Goal: Task Accomplishment & Management: Complete application form

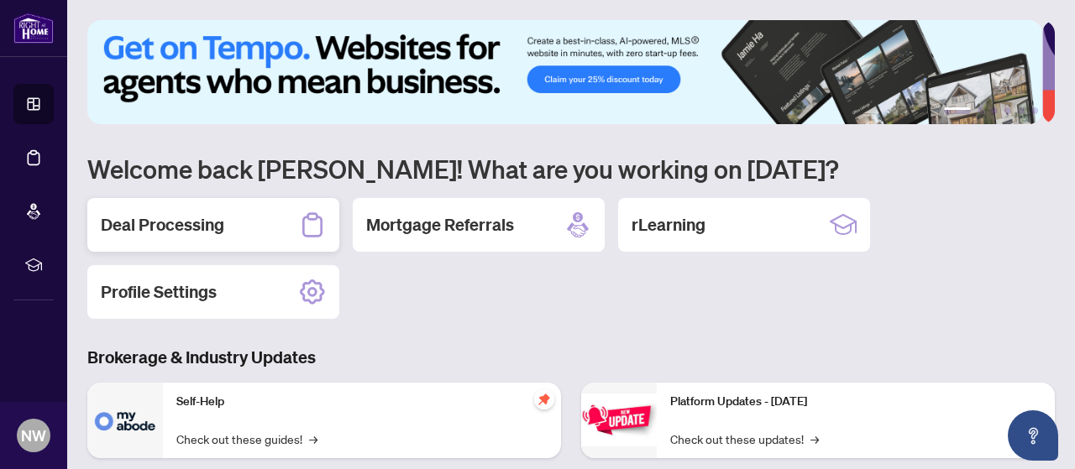
click at [267, 227] on div "Deal Processing" at bounding box center [213, 225] width 252 height 54
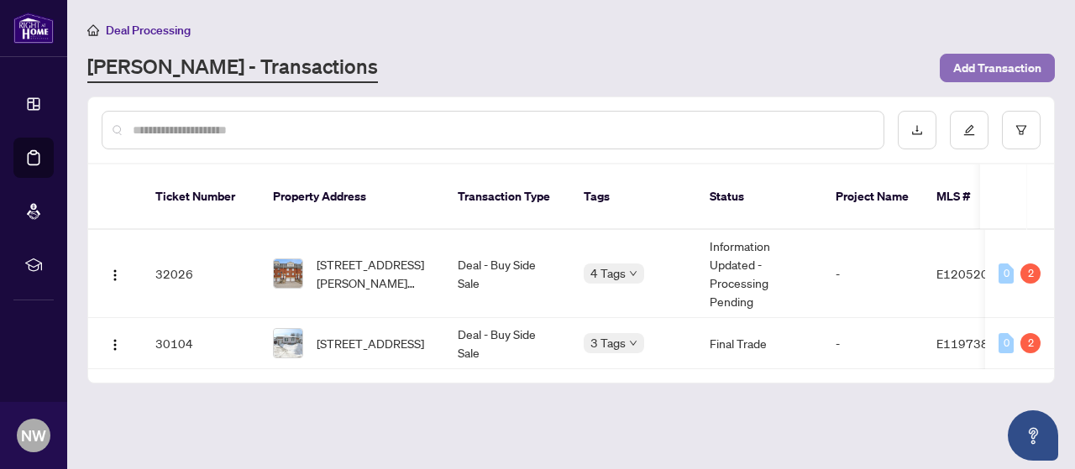
click at [971, 71] on span "Add Transaction" at bounding box center [997, 68] width 88 height 27
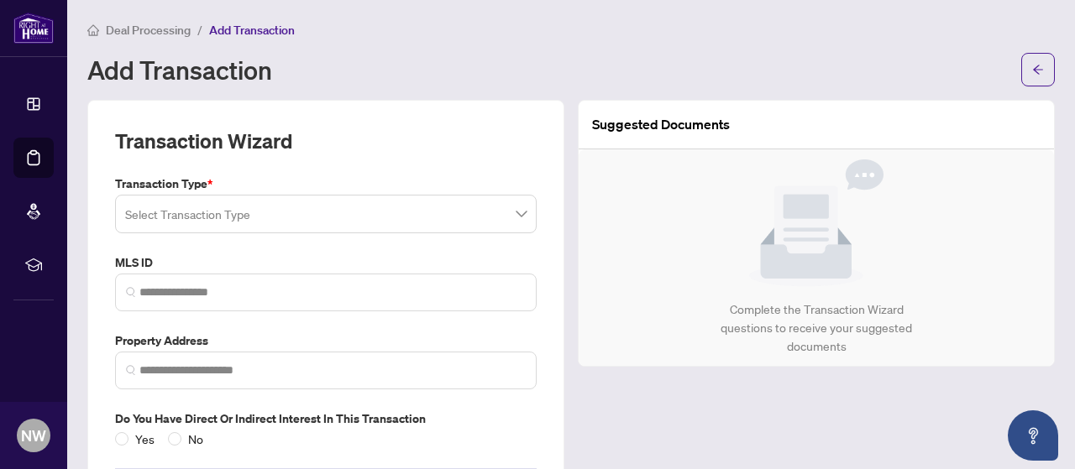
click at [499, 217] on input "search" at bounding box center [318, 216] width 386 height 37
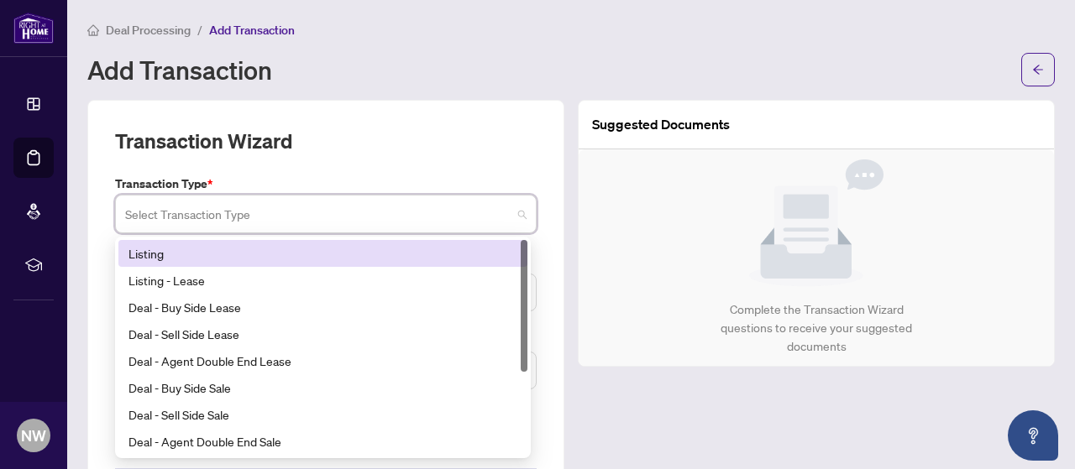
click at [165, 256] on div "Listing" at bounding box center [322, 253] width 389 height 18
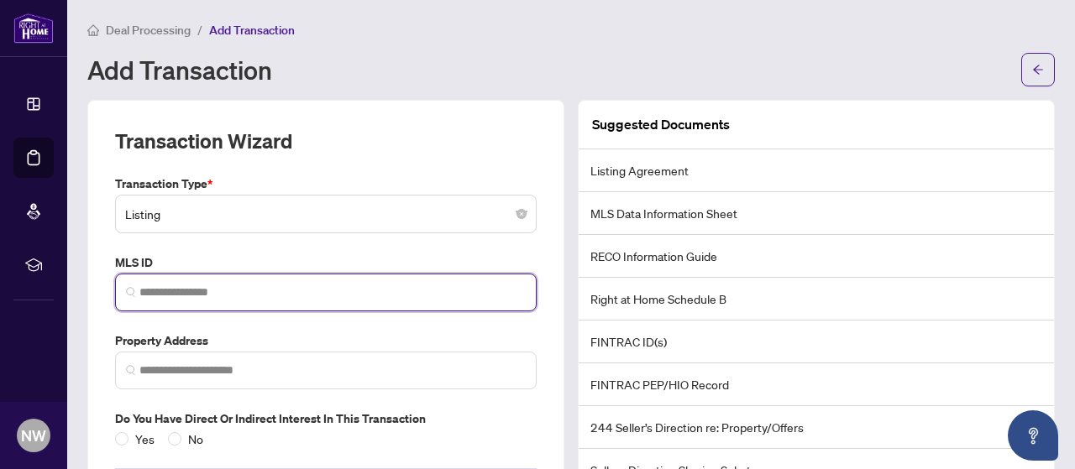
click at [276, 291] on input "search" at bounding box center [332, 293] width 386 height 18
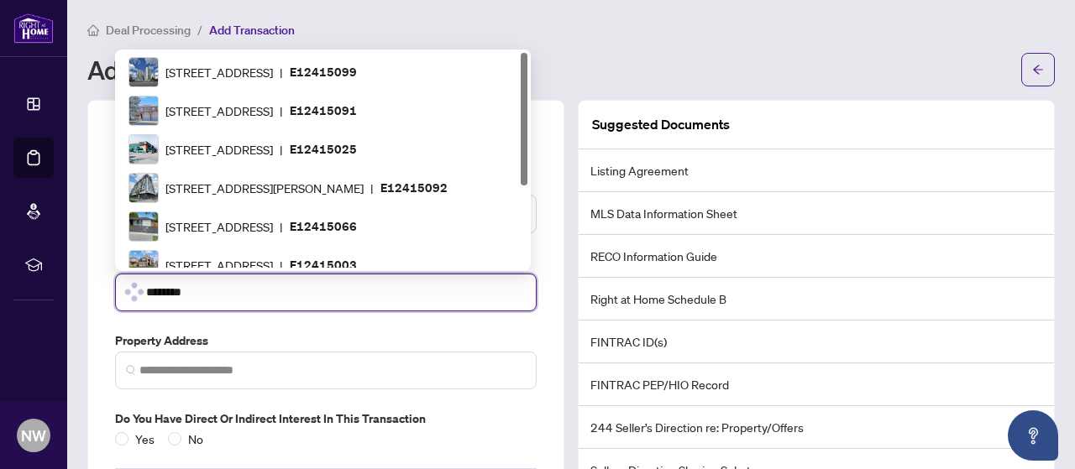
type input "*********"
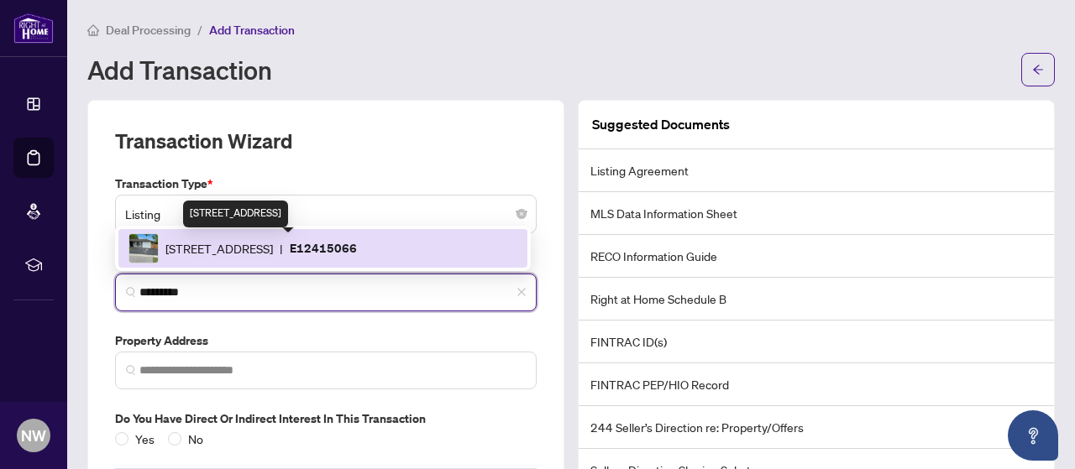
click at [259, 254] on span "[STREET_ADDRESS]" at bounding box center [218, 248] width 107 height 18
type input "**********"
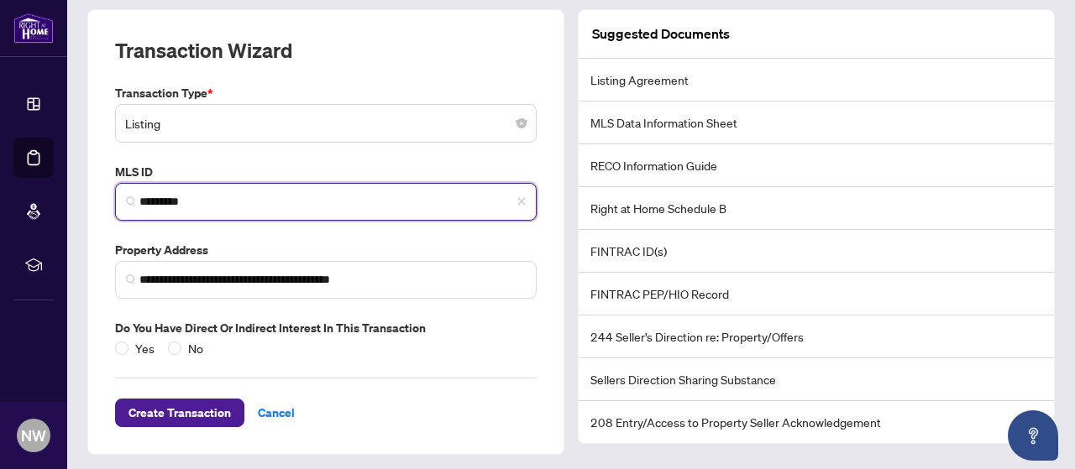
scroll to position [92, 0]
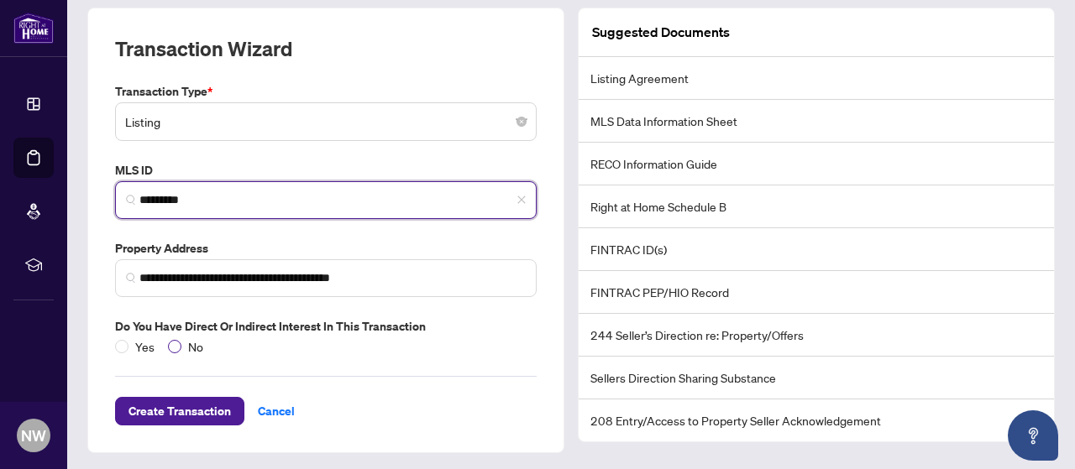
type input "*********"
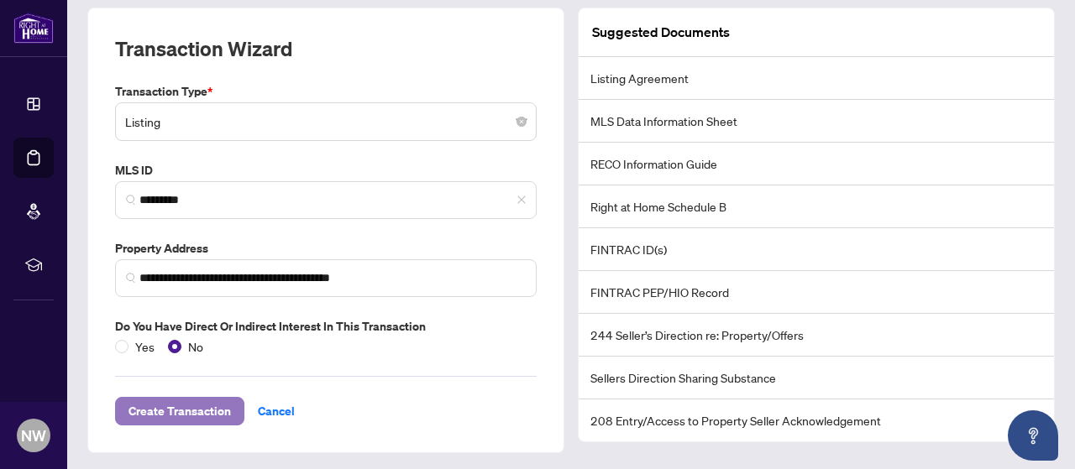
click at [161, 400] on span "Create Transaction" at bounding box center [179, 411] width 102 height 27
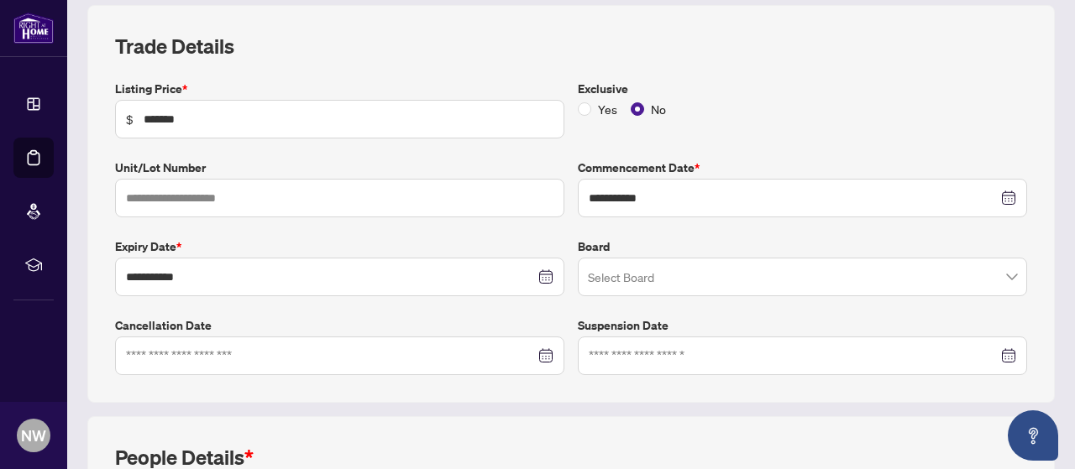
scroll to position [240, 0]
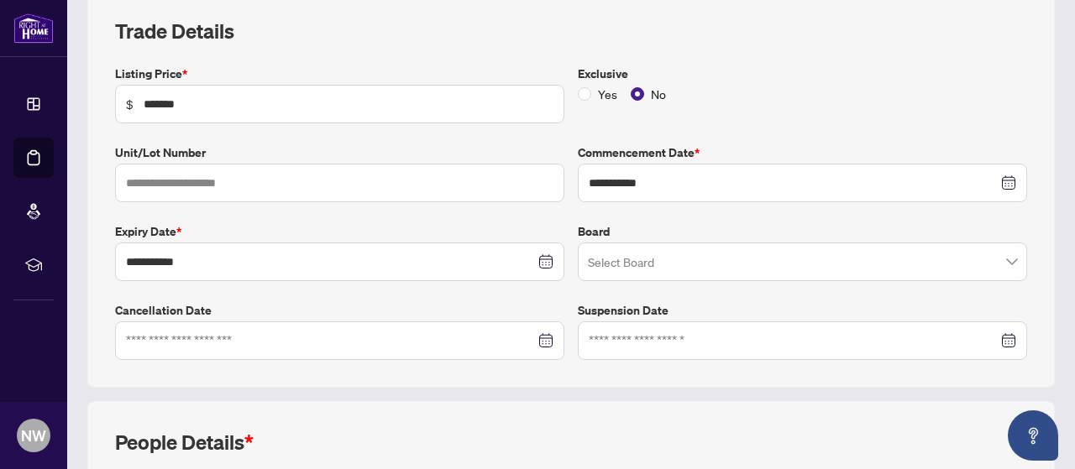
click at [602, 264] on input "search" at bounding box center [795, 264] width 414 height 37
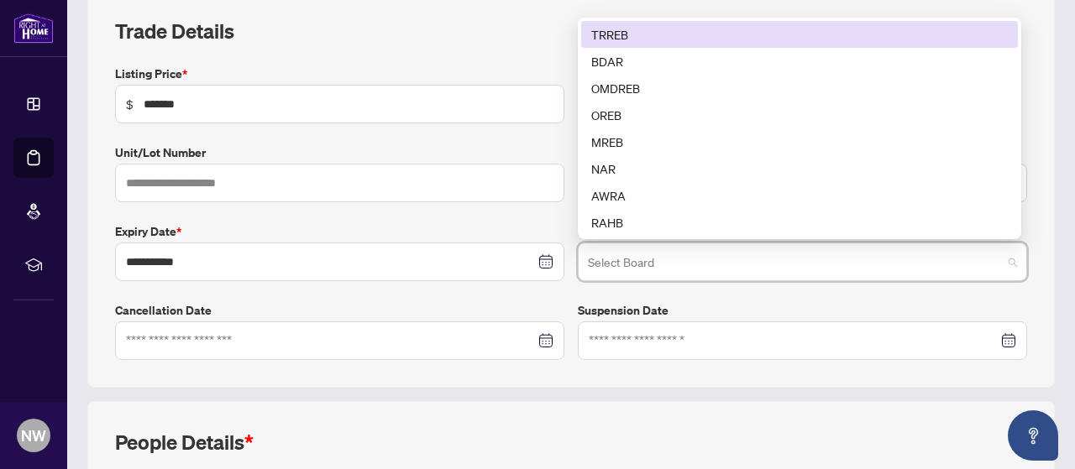
click at [600, 36] on div "TRREB" at bounding box center [799, 34] width 416 height 18
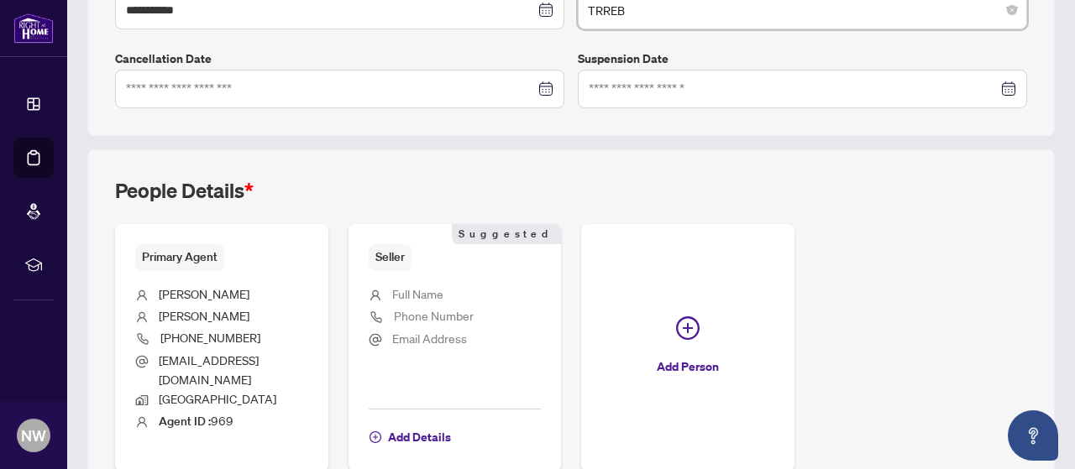
scroll to position [562, 0]
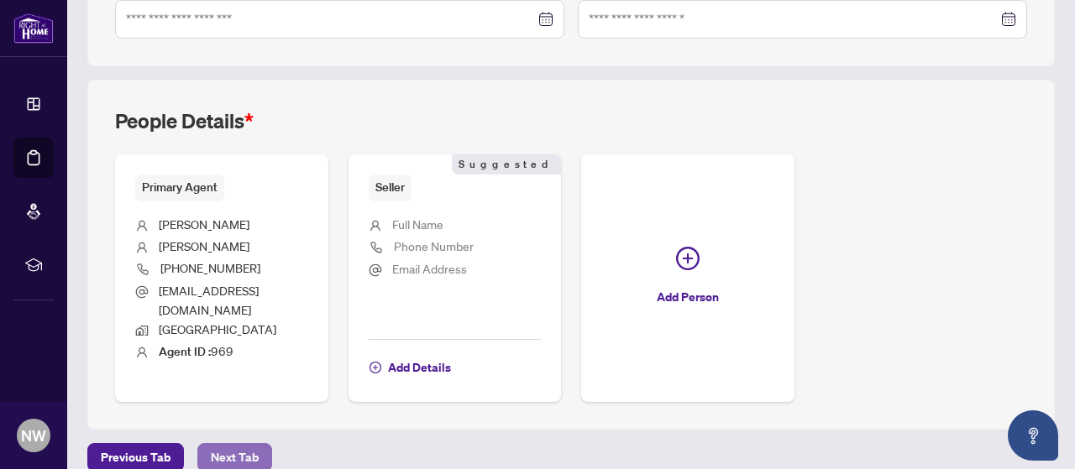
click at [213, 444] on span "Next Tab" at bounding box center [235, 457] width 48 height 27
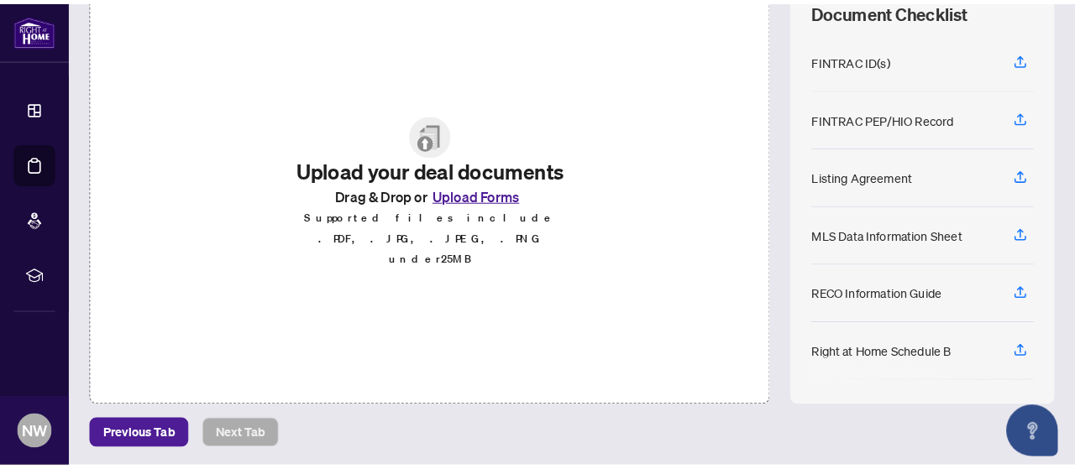
scroll to position [232, 0]
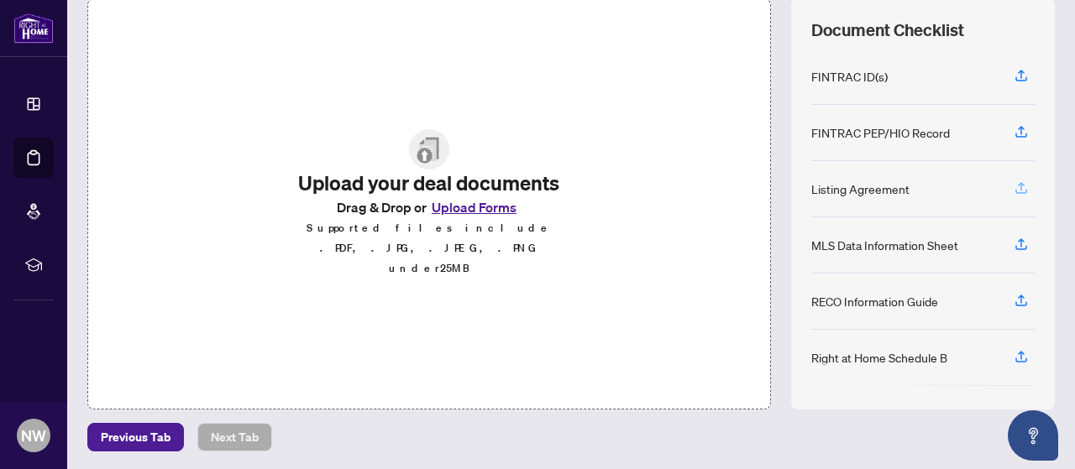
click at [1013, 183] on icon "button" at bounding box center [1020, 187] width 15 height 15
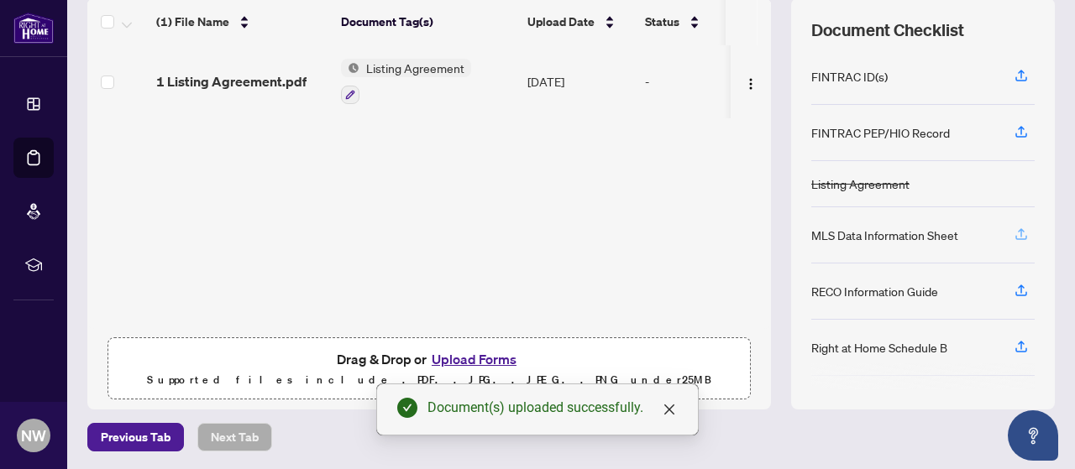
click at [1013, 230] on icon "button" at bounding box center [1020, 234] width 15 height 15
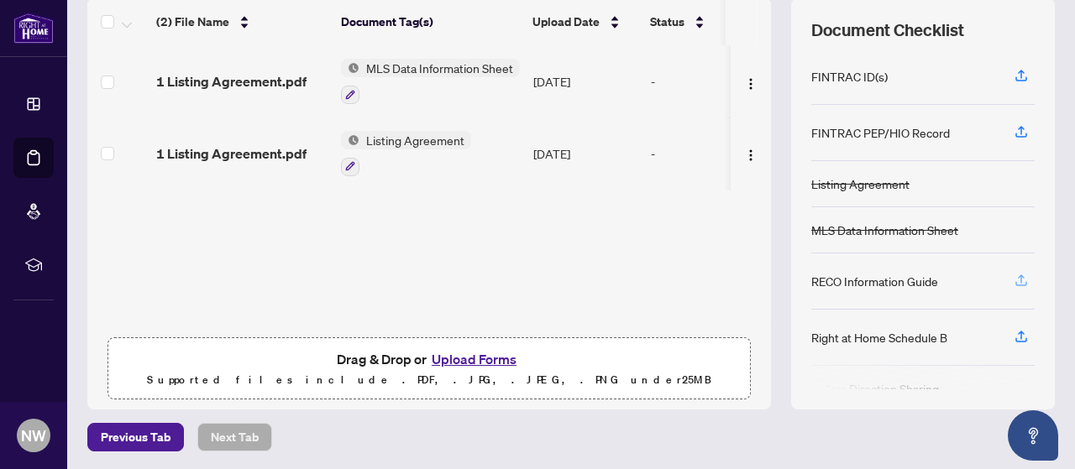
click at [1013, 275] on icon "button" at bounding box center [1020, 280] width 15 height 15
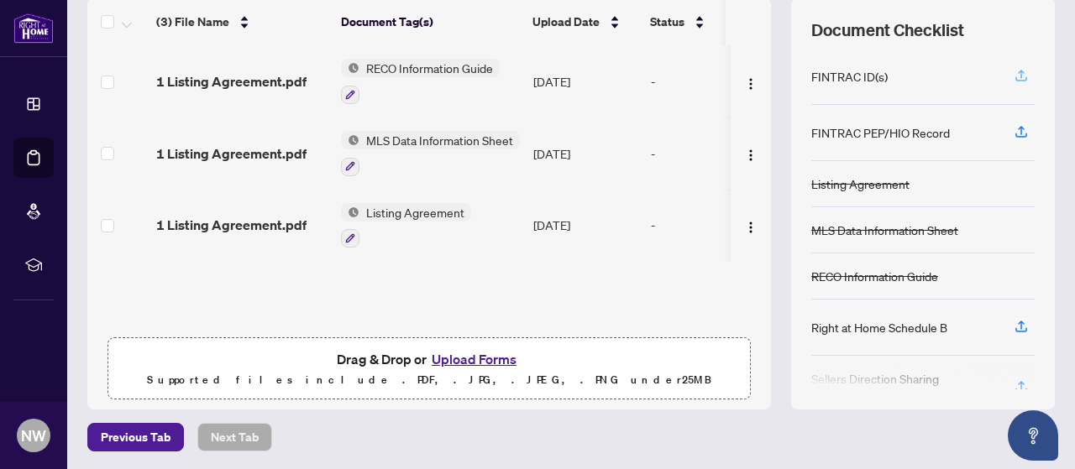
click at [1013, 71] on icon "button" at bounding box center [1020, 75] width 15 height 15
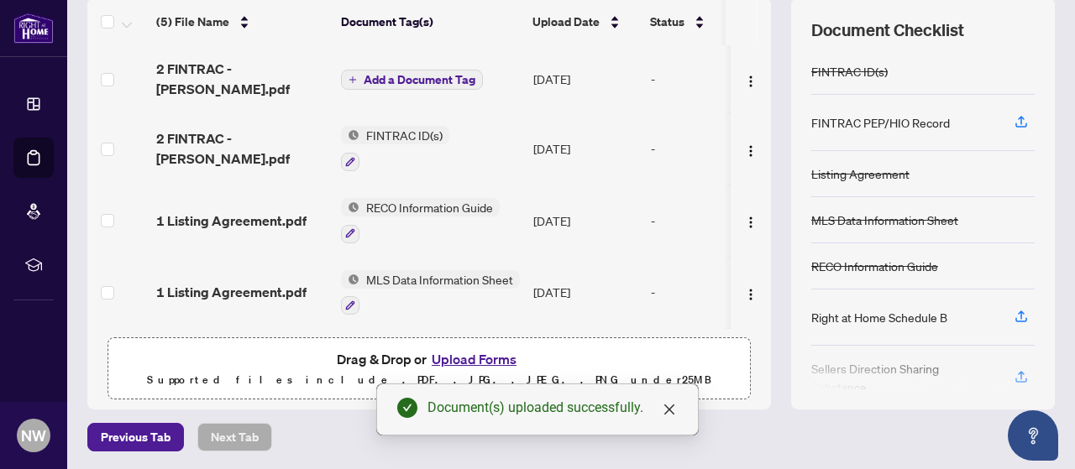
click at [381, 74] on span "Add a Document Tag" at bounding box center [419, 80] width 112 height 12
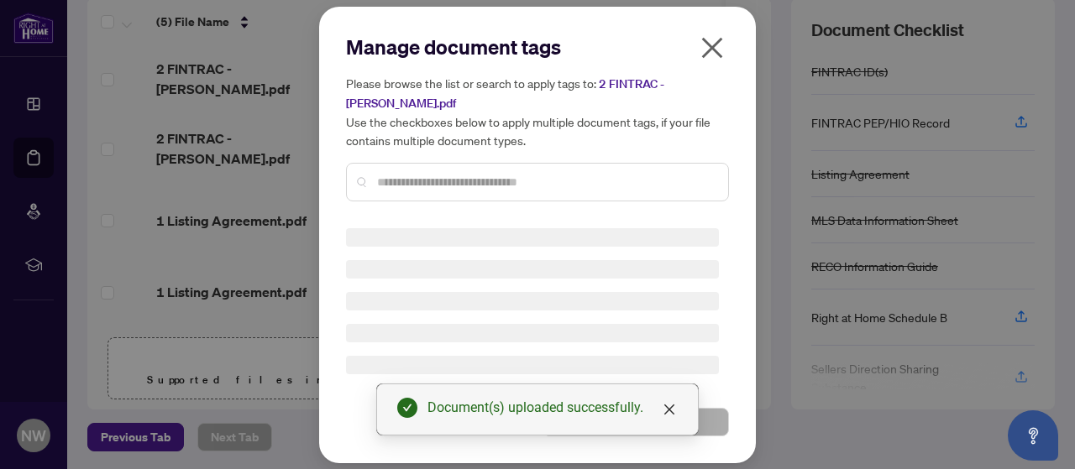
click at [395, 174] on div at bounding box center [537, 182] width 383 height 39
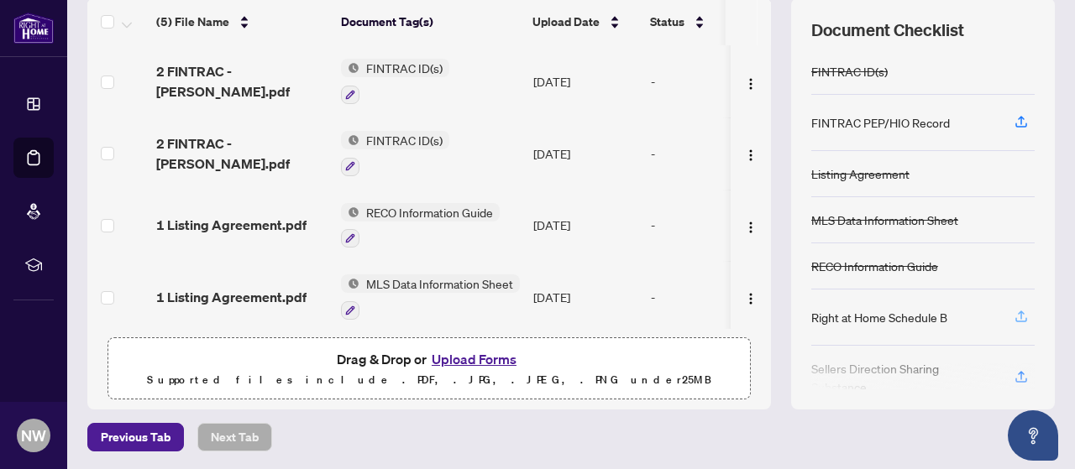
click at [1017, 313] on icon "button" at bounding box center [1020, 315] width 7 height 8
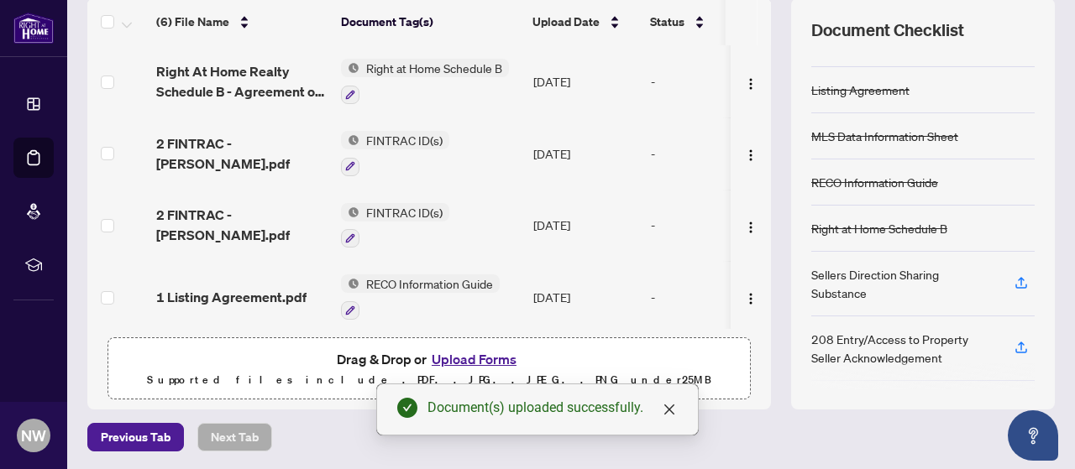
scroll to position [134, 0]
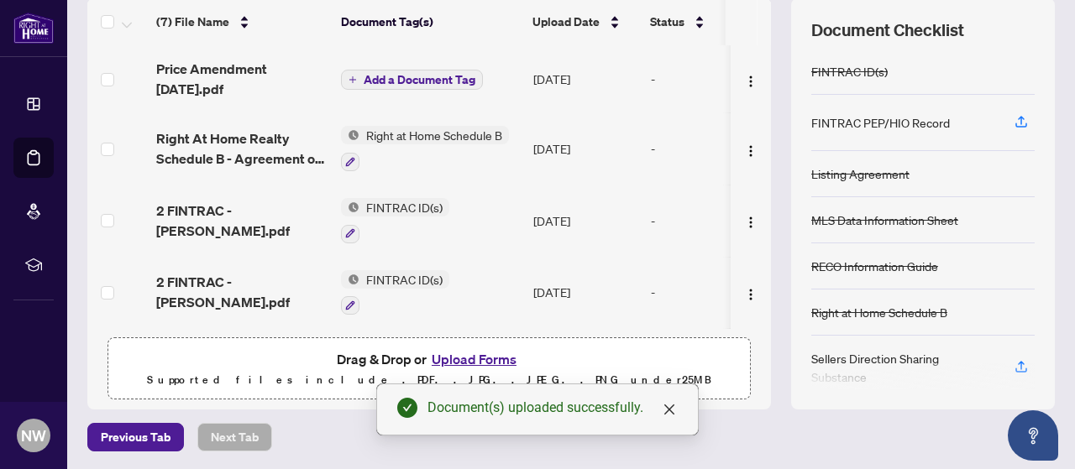
click at [369, 81] on span "Add a Document Tag" at bounding box center [419, 80] width 112 height 12
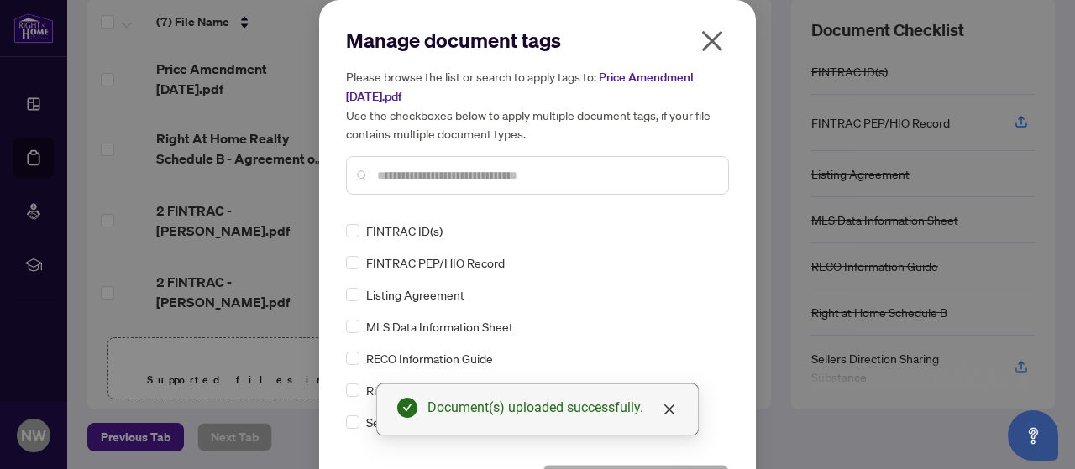
click at [425, 174] on input "text" at bounding box center [545, 175] width 337 height 18
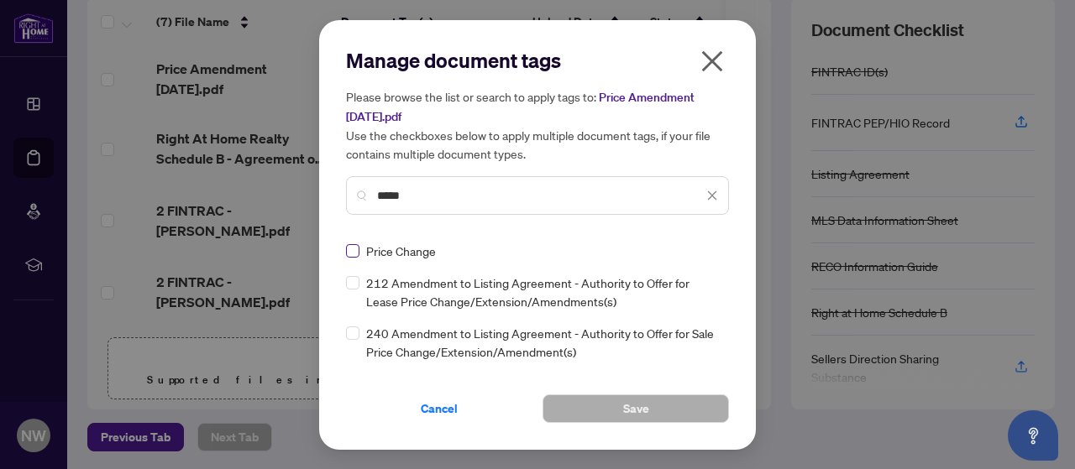
type input "*****"
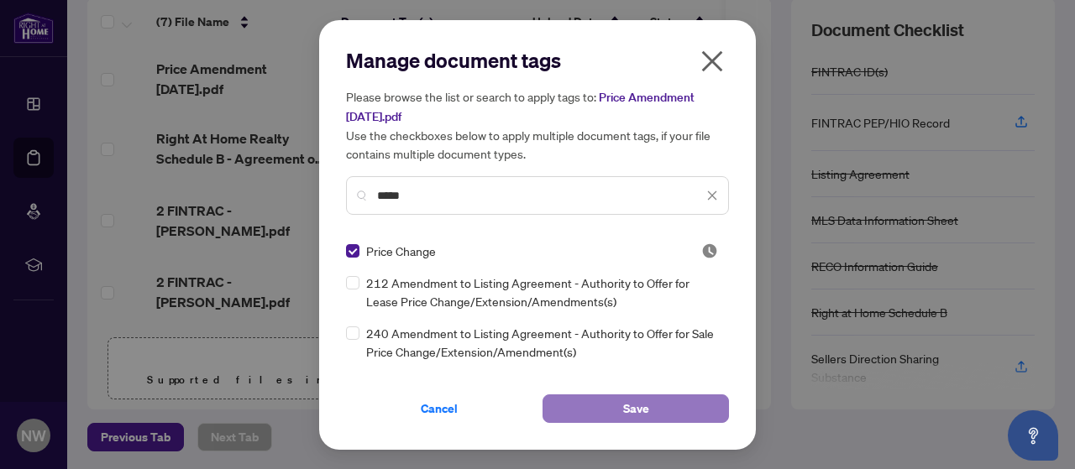
click at [572, 405] on button "Save" at bounding box center [635, 409] width 186 height 29
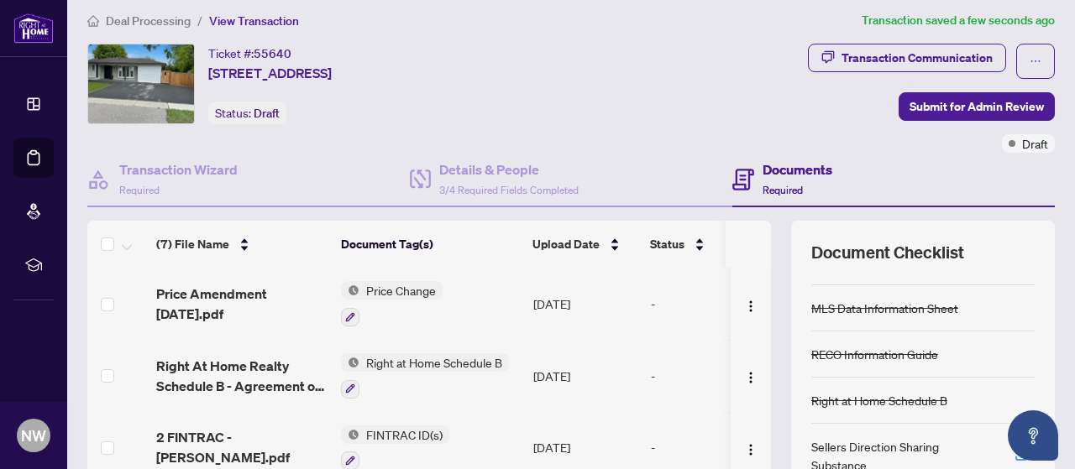
scroll to position [0, 0]
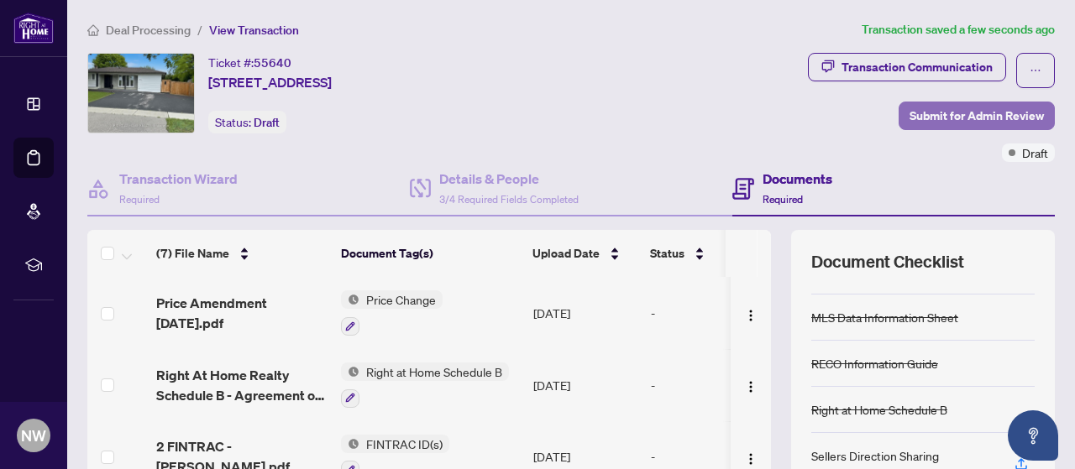
click at [964, 123] on span "Submit for Admin Review" at bounding box center [976, 115] width 134 height 27
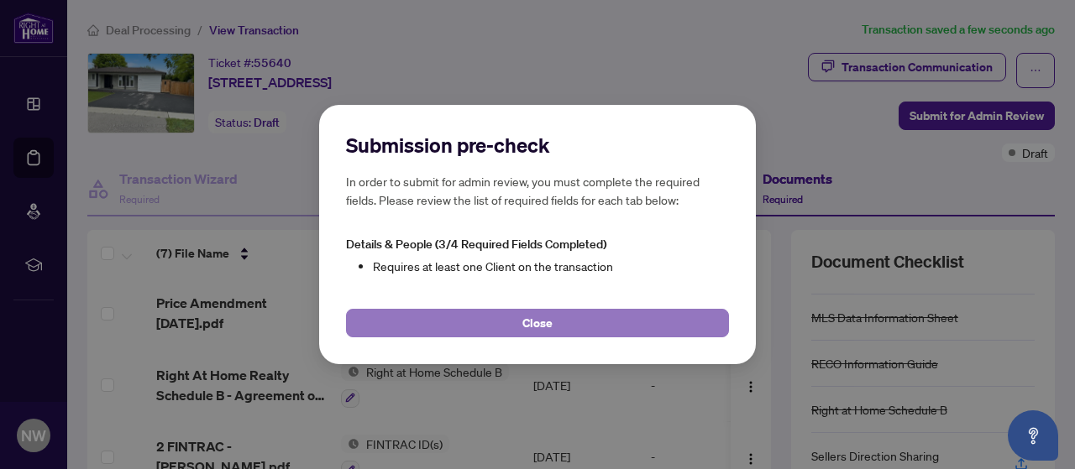
click at [532, 316] on span "Close" at bounding box center [537, 323] width 30 height 27
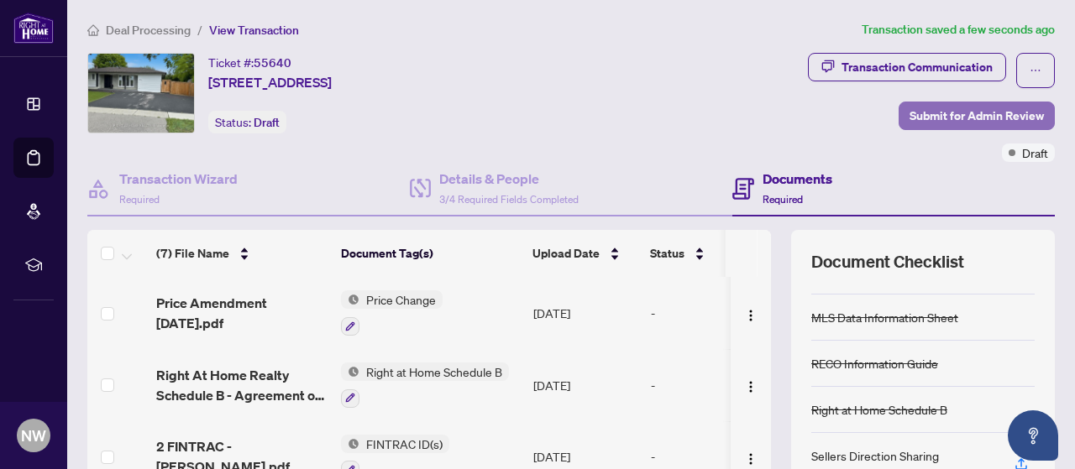
click at [912, 115] on span "Submit for Admin Review" at bounding box center [976, 115] width 134 height 27
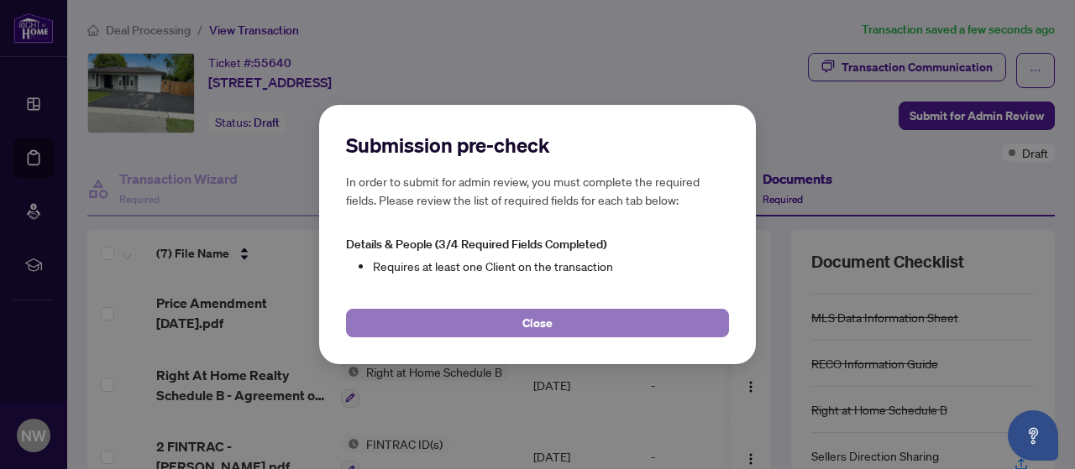
click at [561, 315] on button "Close" at bounding box center [537, 323] width 383 height 29
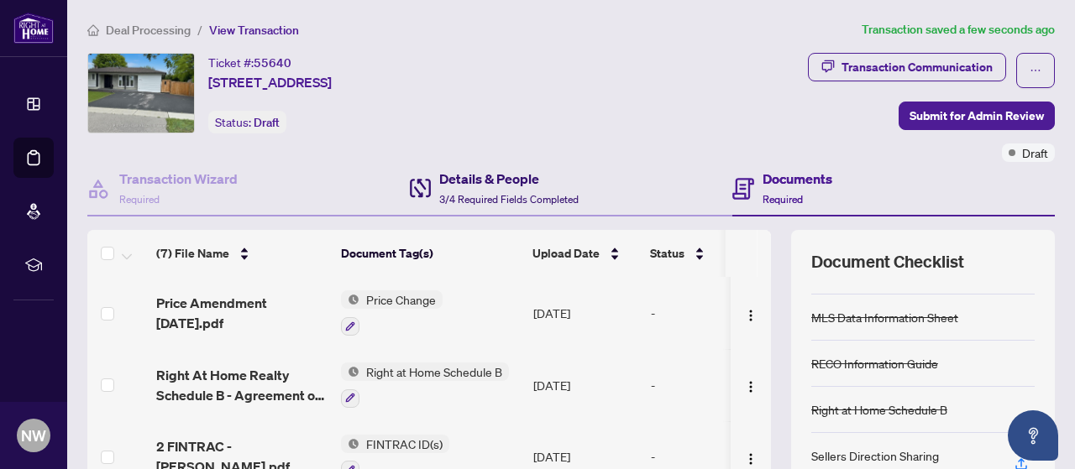
click at [456, 180] on h4 "Details & People" at bounding box center [508, 179] width 139 height 20
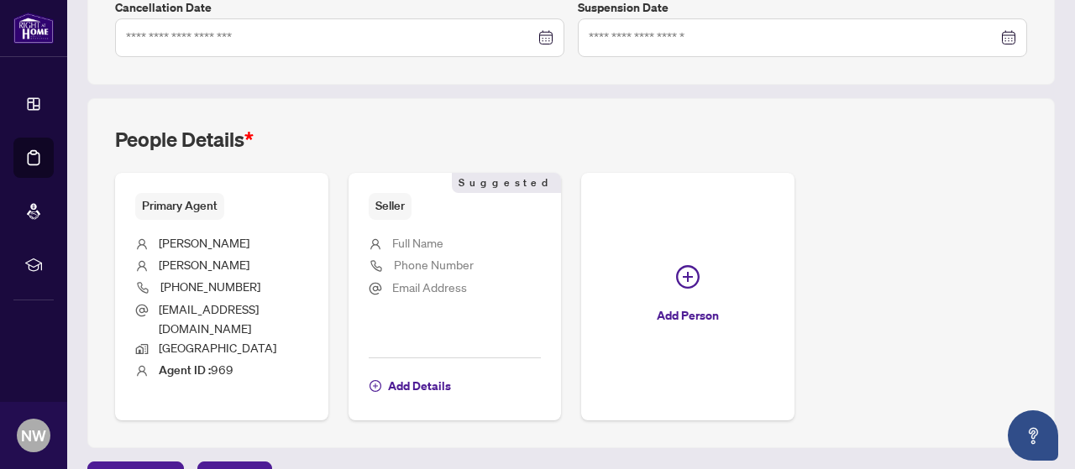
scroll to position [562, 0]
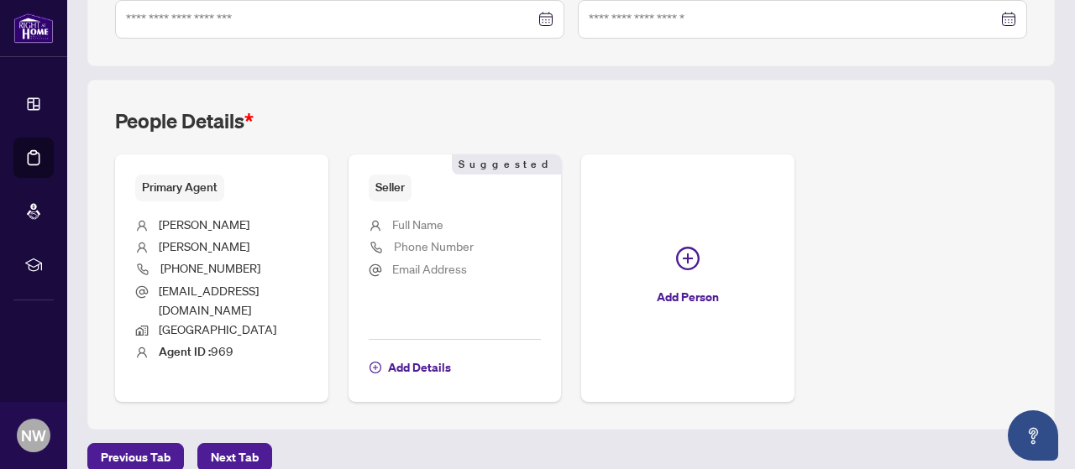
click at [443, 221] on span "Full Name" at bounding box center [417, 224] width 51 height 15
click at [451, 354] on span "Add Details" at bounding box center [419, 367] width 63 height 27
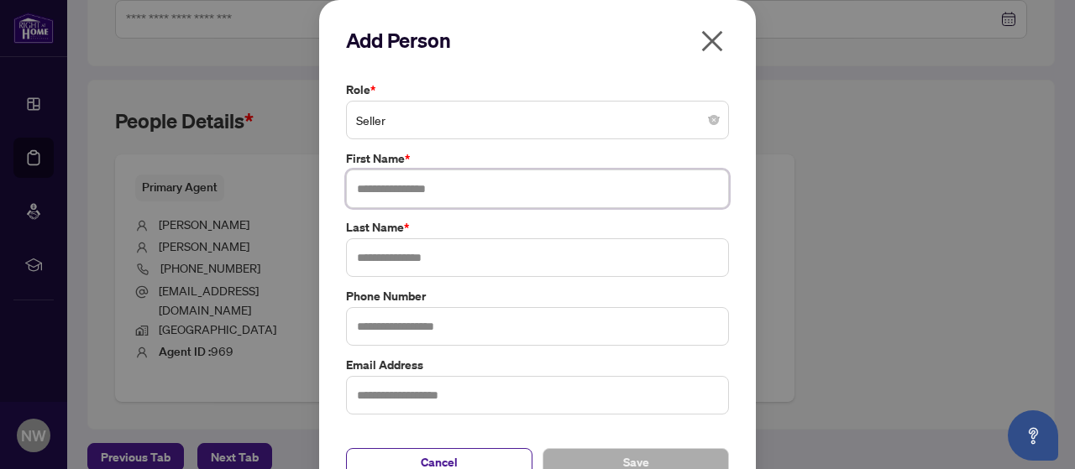
click at [410, 190] on input "text" at bounding box center [537, 189] width 383 height 39
type input "*******"
click at [371, 258] on input "text" at bounding box center [537, 257] width 383 height 39
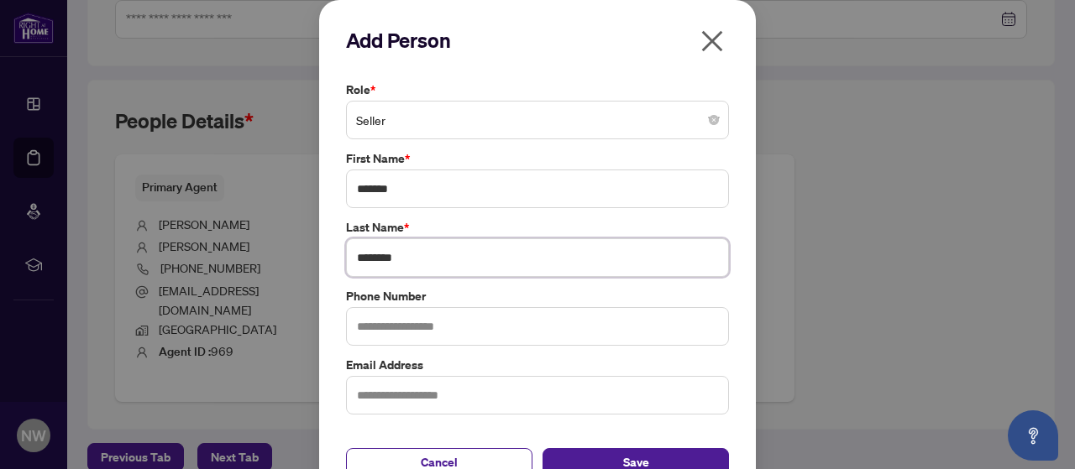
type input "********"
click at [363, 321] on input "text" at bounding box center [537, 326] width 383 height 39
type input "**********"
click at [352, 403] on input "text" at bounding box center [537, 395] width 383 height 39
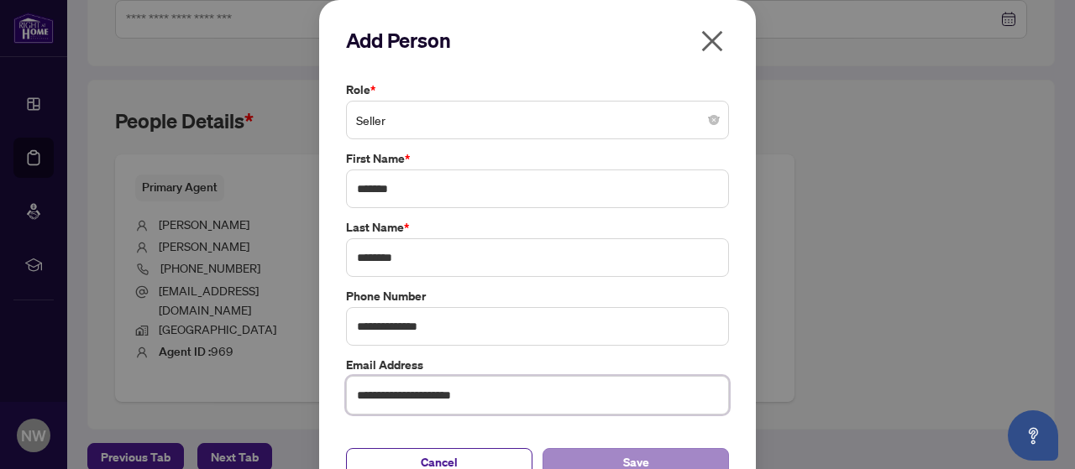
type input "**********"
click at [574, 450] on button "Save" at bounding box center [635, 462] width 186 height 29
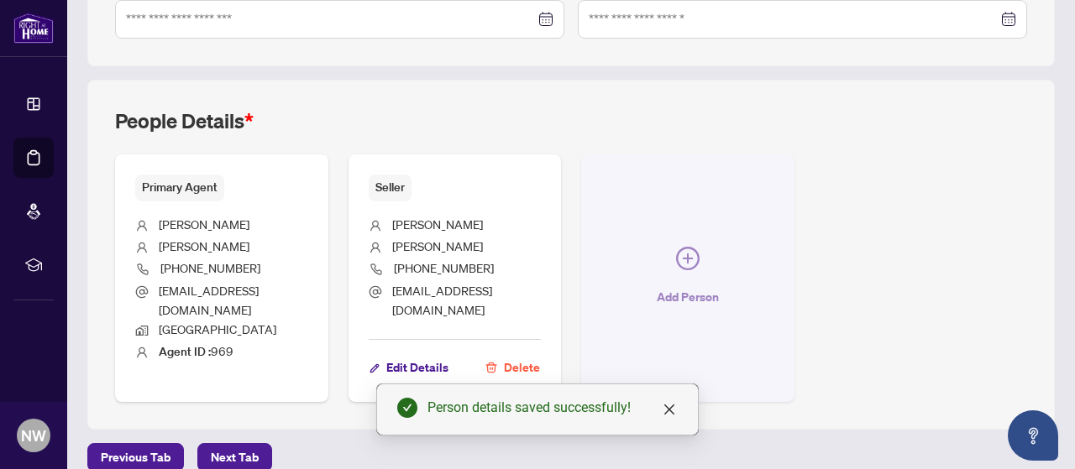
click at [699, 247] on icon "plus-circle" at bounding box center [688, 259] width 24 height 24
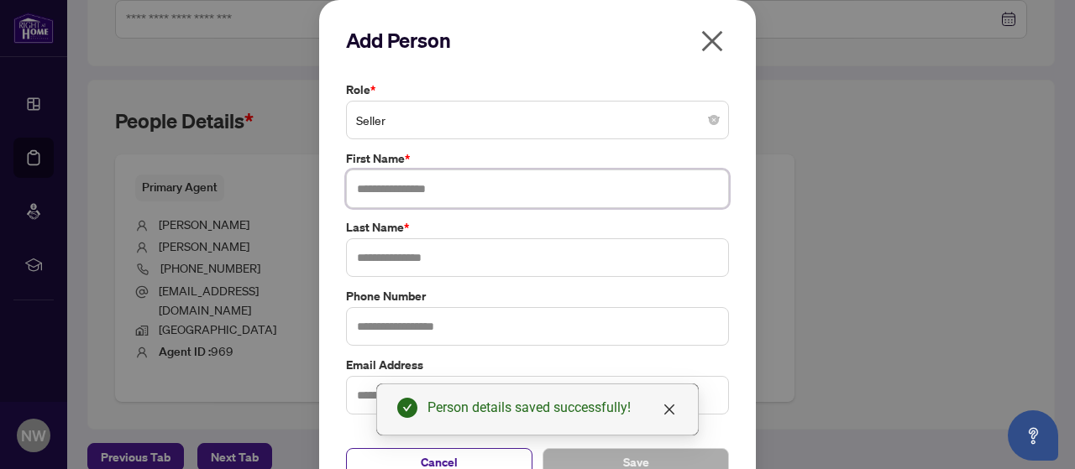
click at [452, 184] on input "text" at bounding box center [537, 189] width 383 height 39
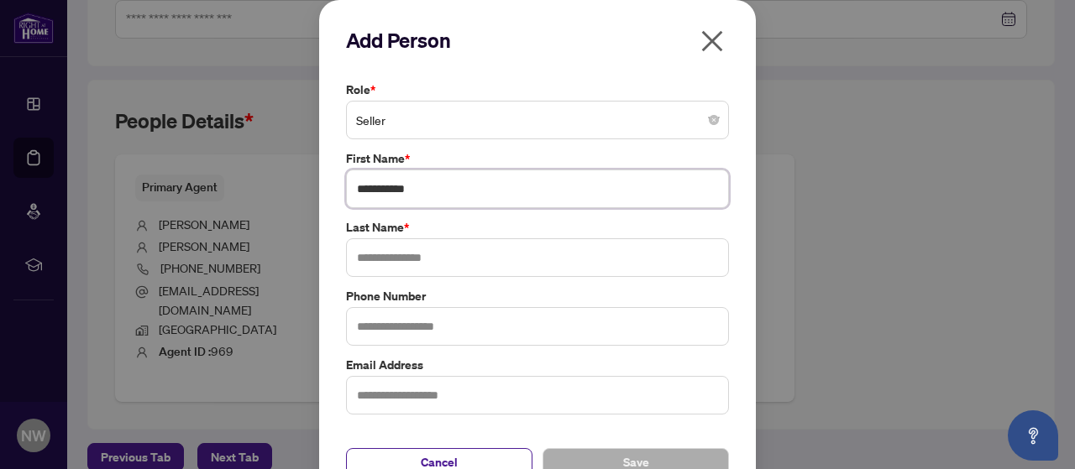
type input "**********"
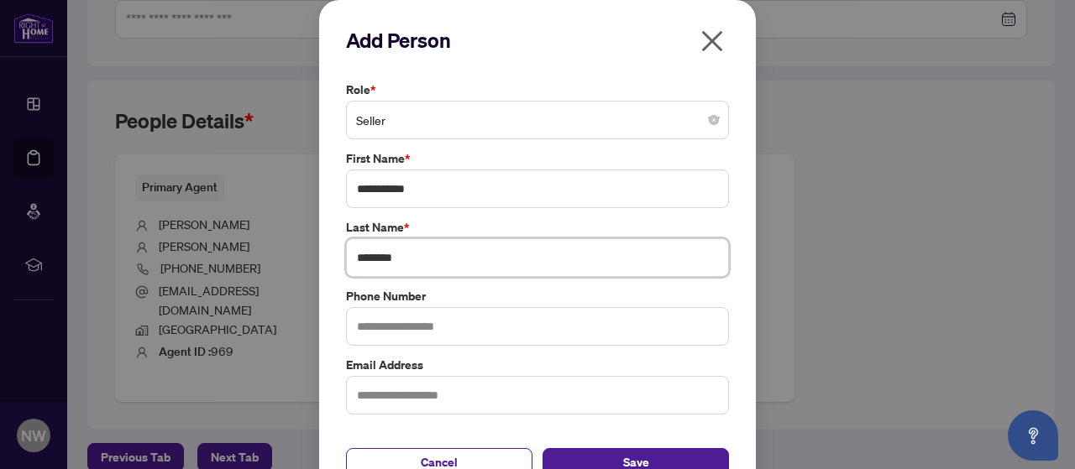
type input "********"
click at [417, 332] on input "text" at bounding box center [537, 326] width 383 height 39
type input "**********"
click at [594, 456] on button "Save" at bounding box center [635, 462] width 186 height 29
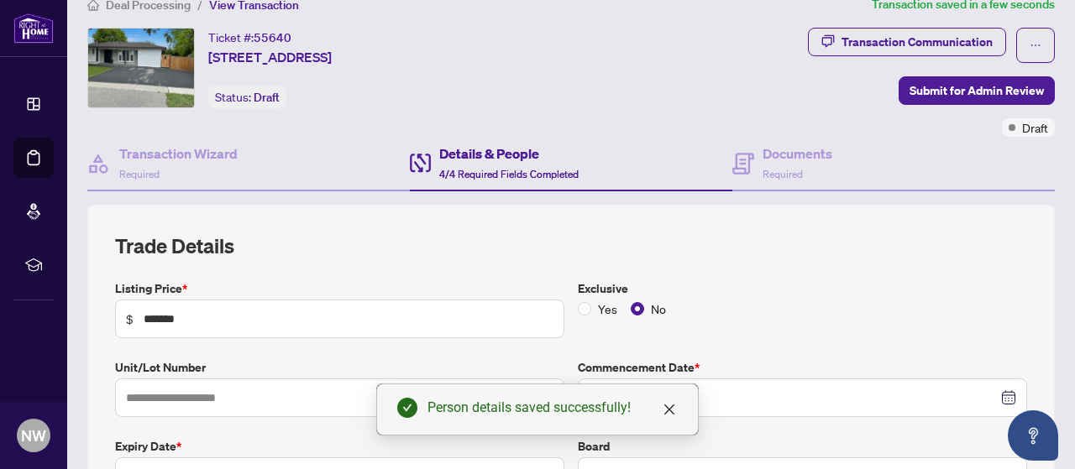
scroll to position [0, 0]
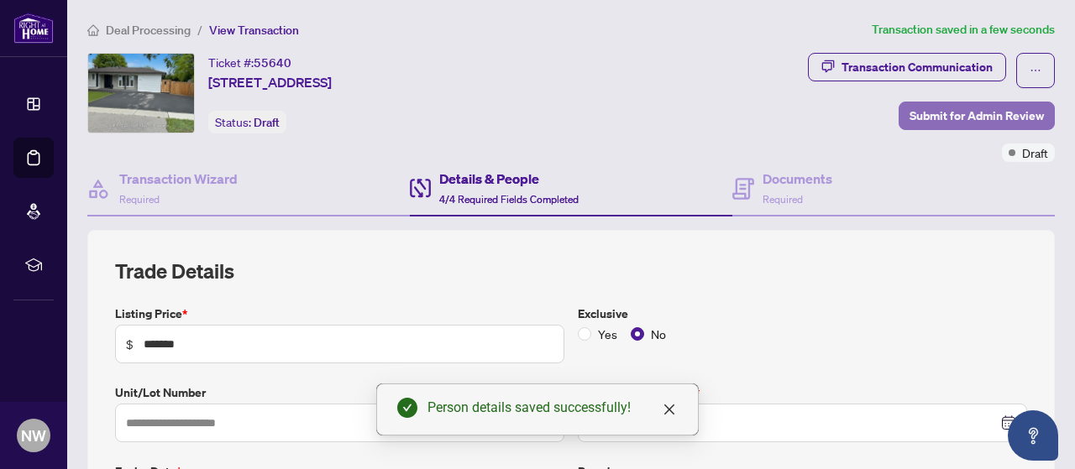
click at [911, 120] on span "Submit for Admin Review" at bounding box center [976, 115] width 134 height 27
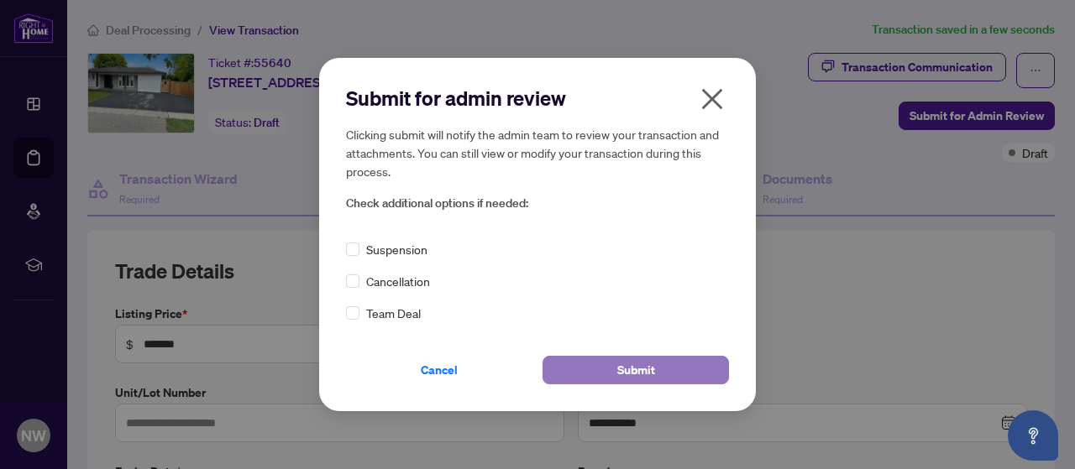
click at [605, 366] on button "Submit" at bounding box center [635, 370] width 186 height 29
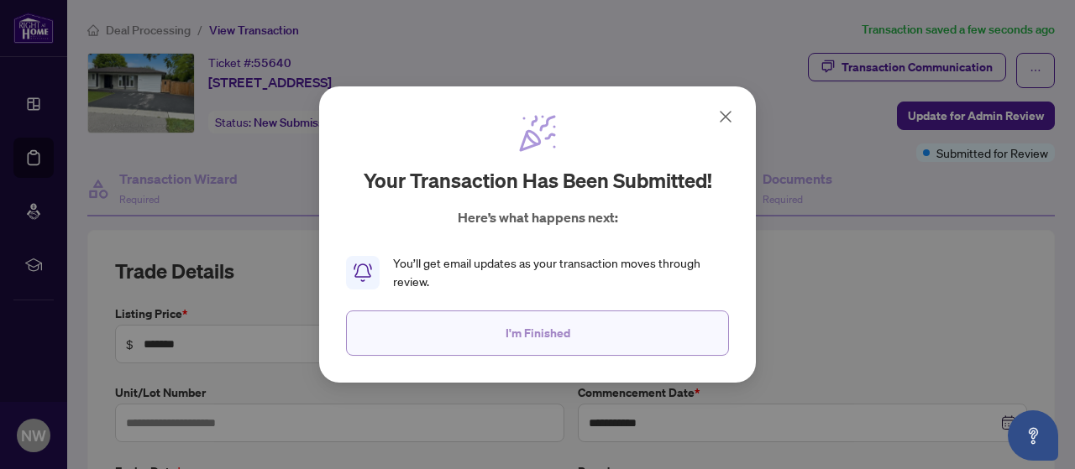
click at [584, 344] on button "I'm Finished" at bounding box center [537, 333] width 383 height 45
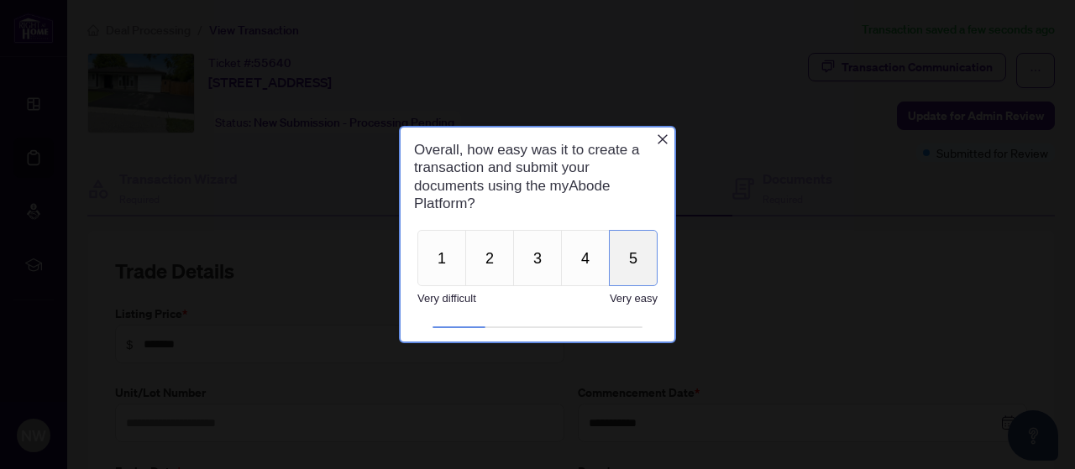
click at [626, 257] on button "5" at bounding box center [633, 258] width 49 height 56
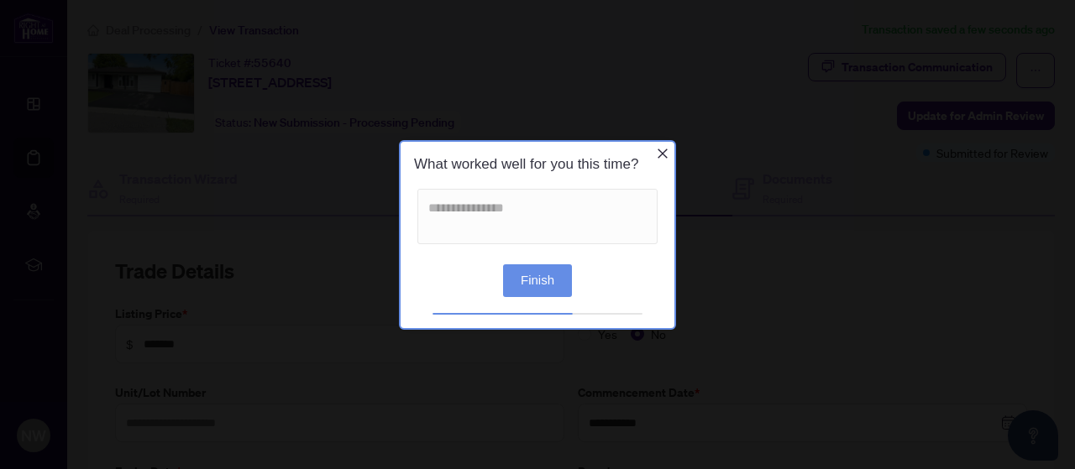
click at [551, 280] on button "Finish" at bounding box center [537, 280] width 69 height 33
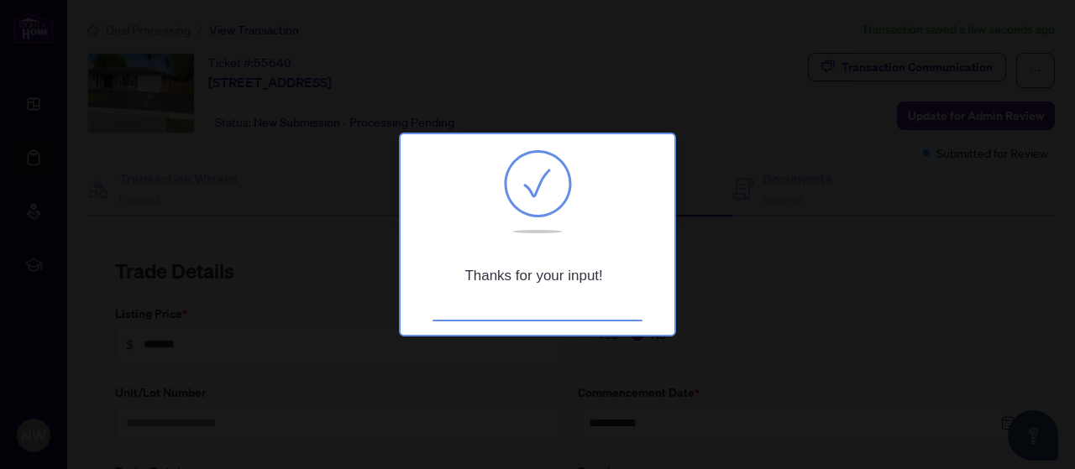
click at [341, 196] on div at bounding box center [537, 234] width 1075 height 469
